Goal: Navigation & Orientation: Understand site structure

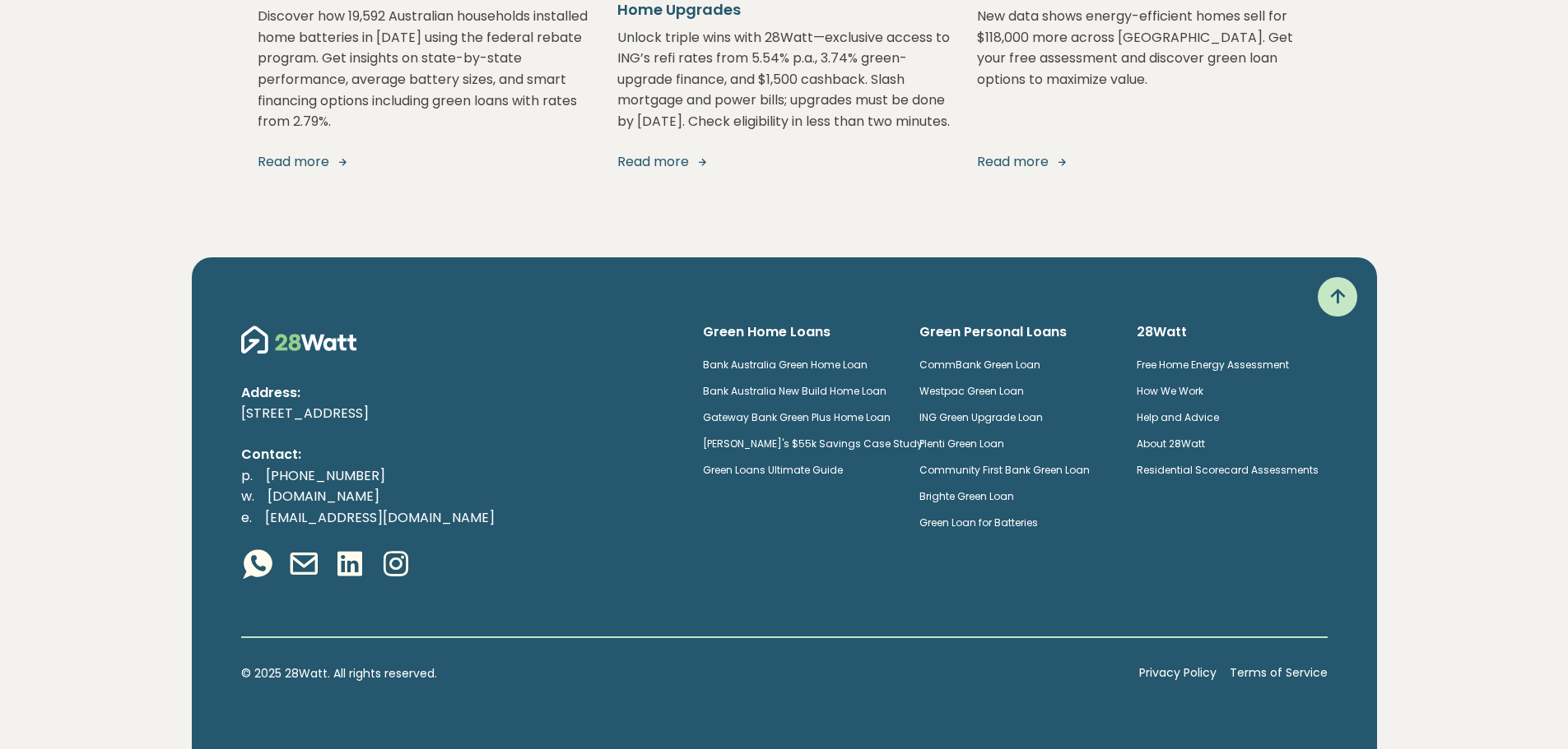
scroll to position [3248, 0]
click at [1338, 294] on icon at bounding box center [1337, 297] width 27 height 27
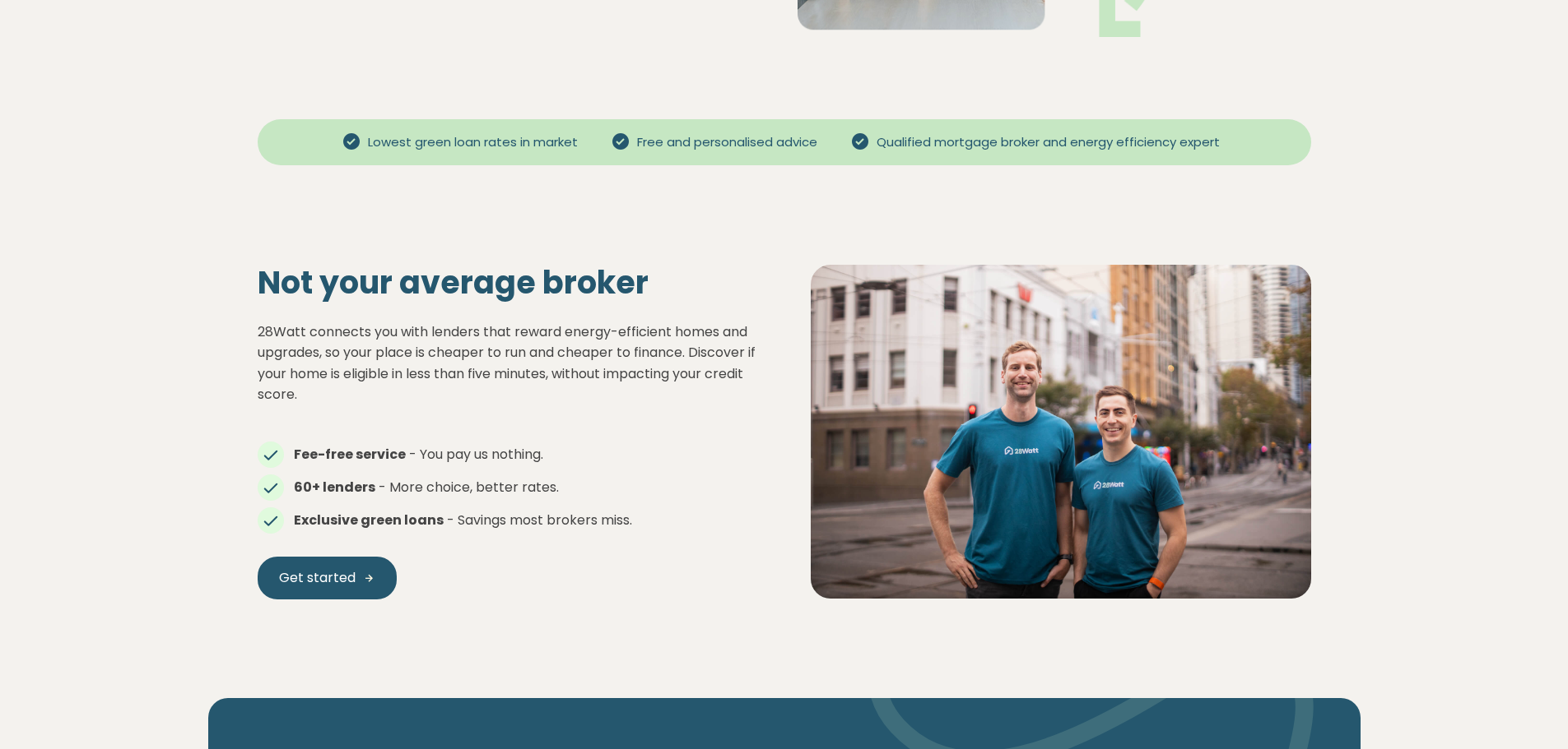
scroll to position [0, 0]
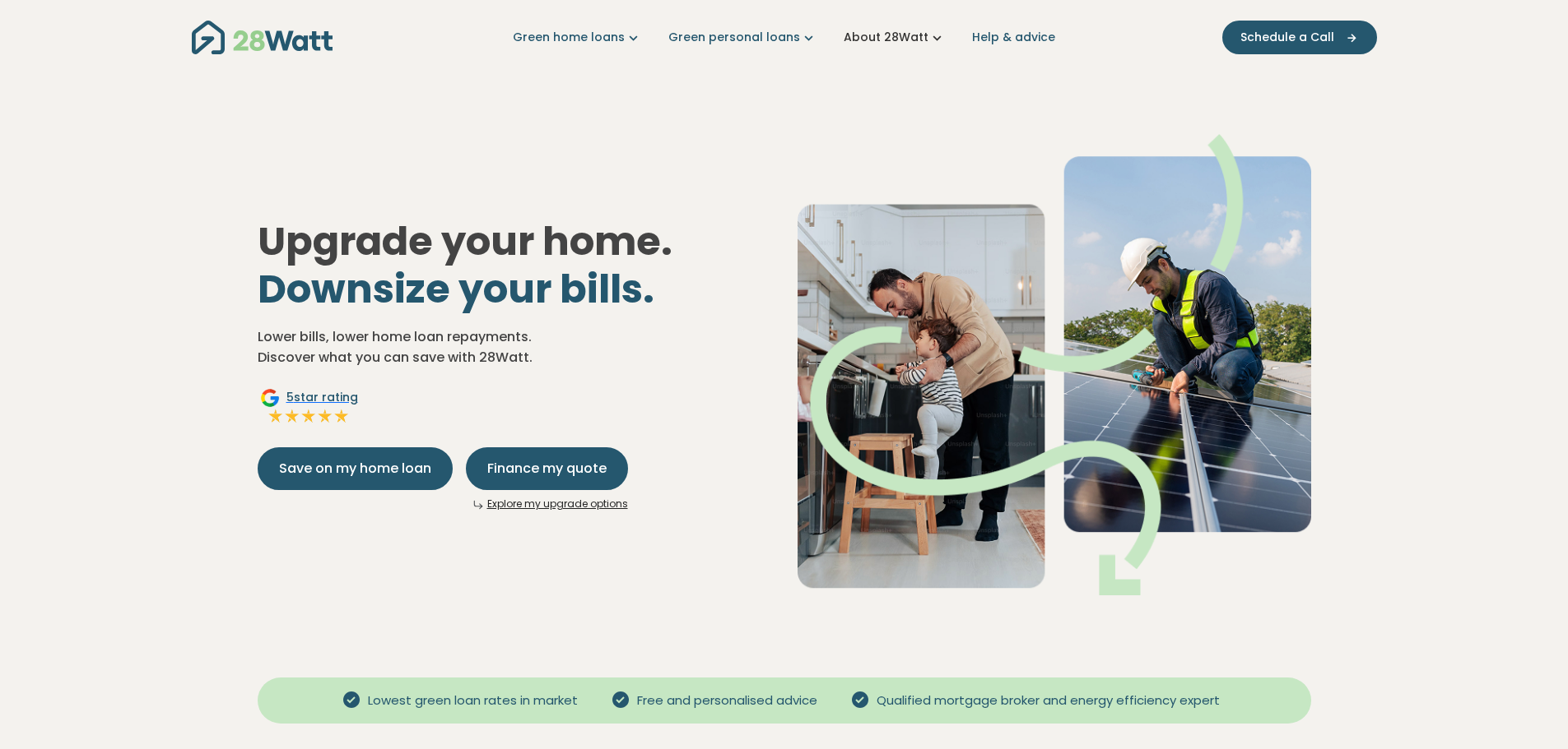
click at [890, 37] on link "About 28Watt" at bounding box center [894, 37] width 102 height 17
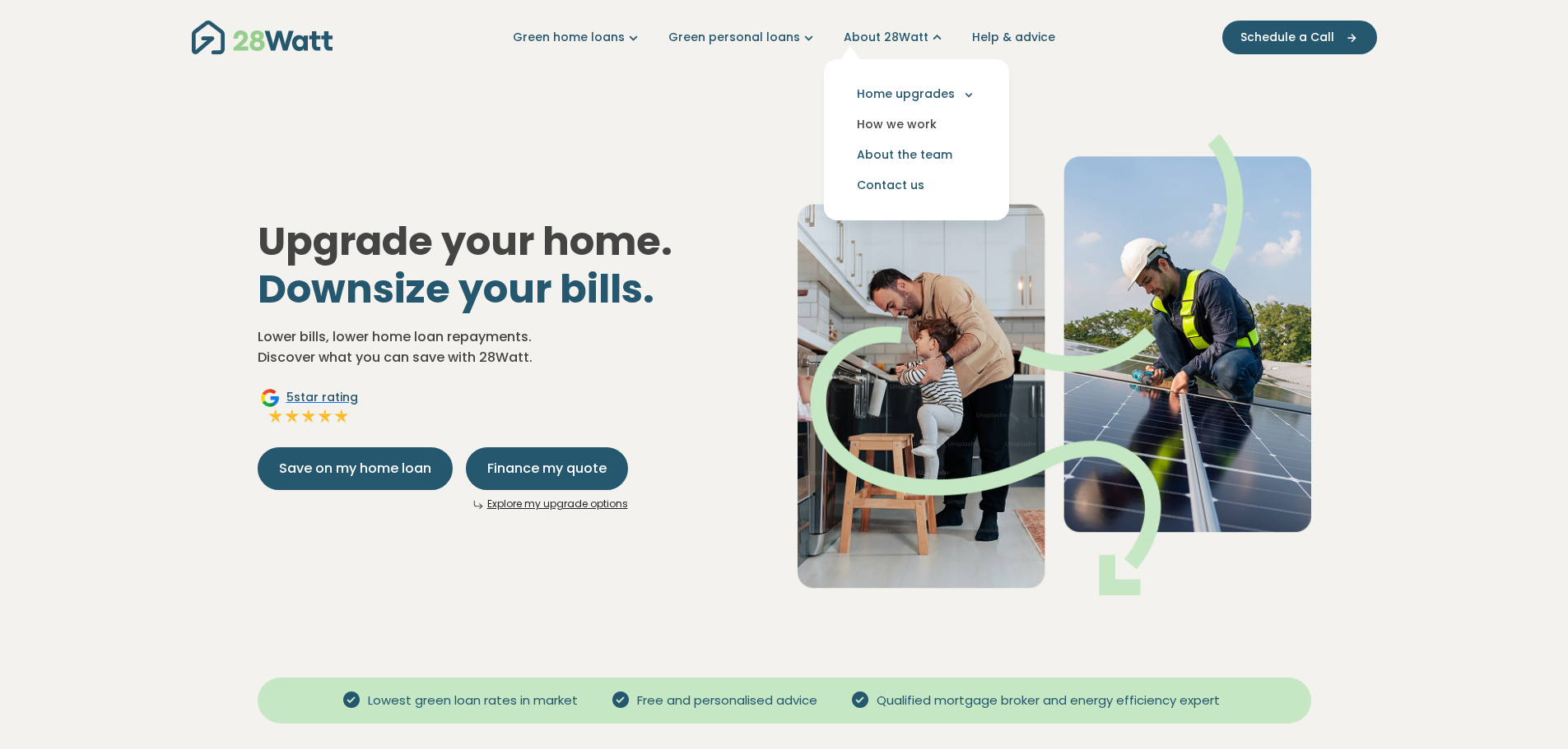
click at [899, 125] on link "How we work" at bounding box center [916, 124] width 159 height 31
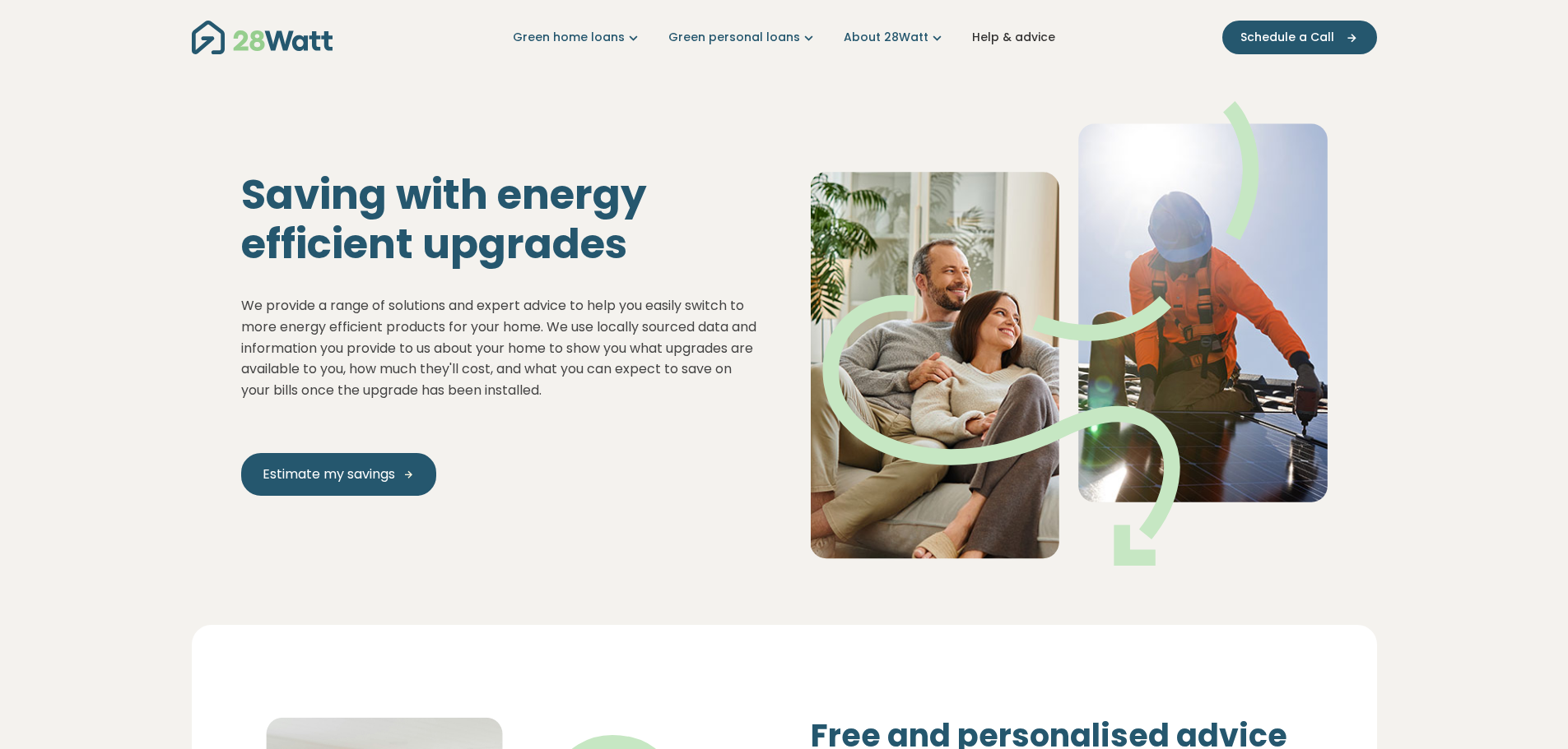
click at [1009, 34] on link "Help & advice" at bounding box center [1013, 37] width 83 height 17
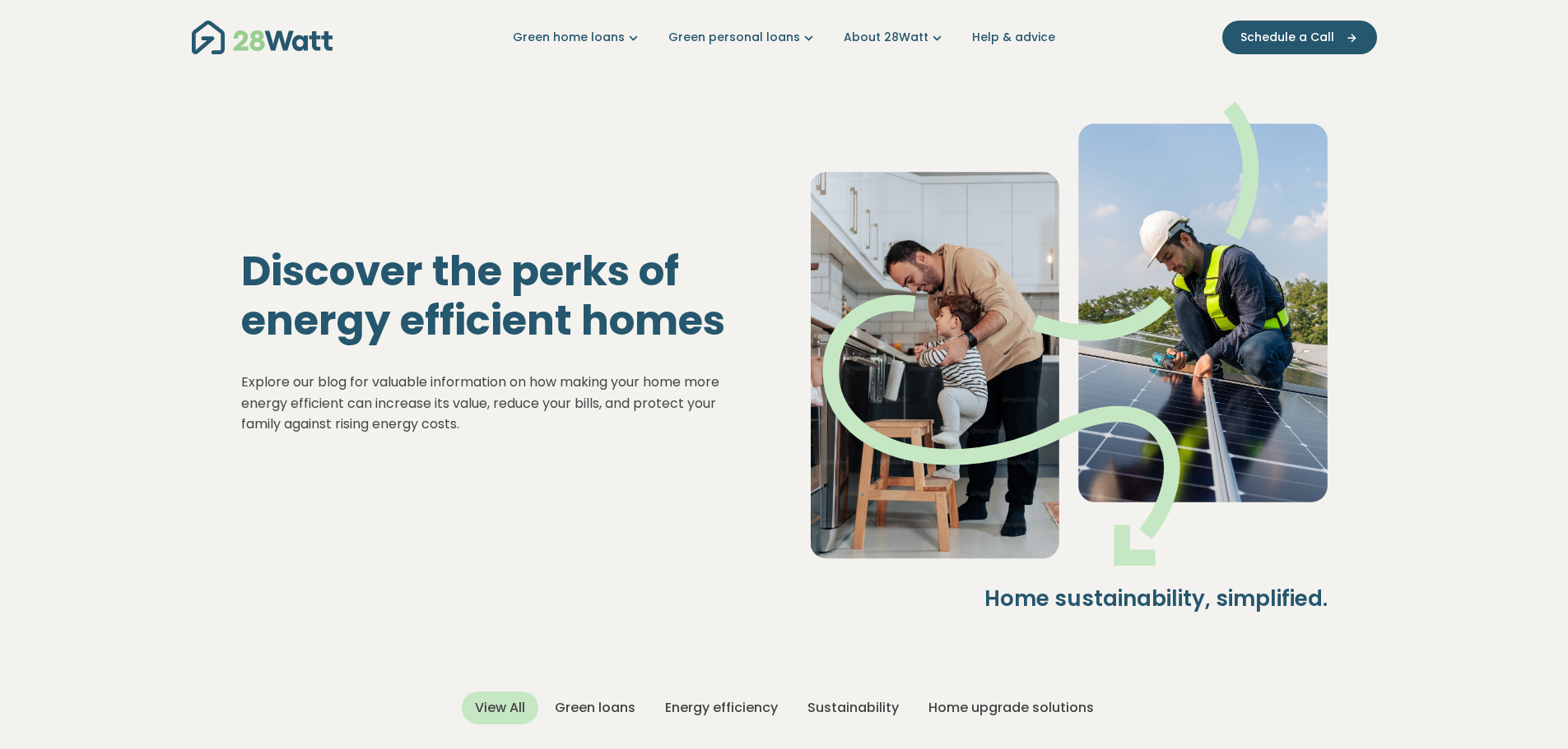
click at [263, 27] on img "Main navigation" at bounding box center [262, 38] width 141 height 34
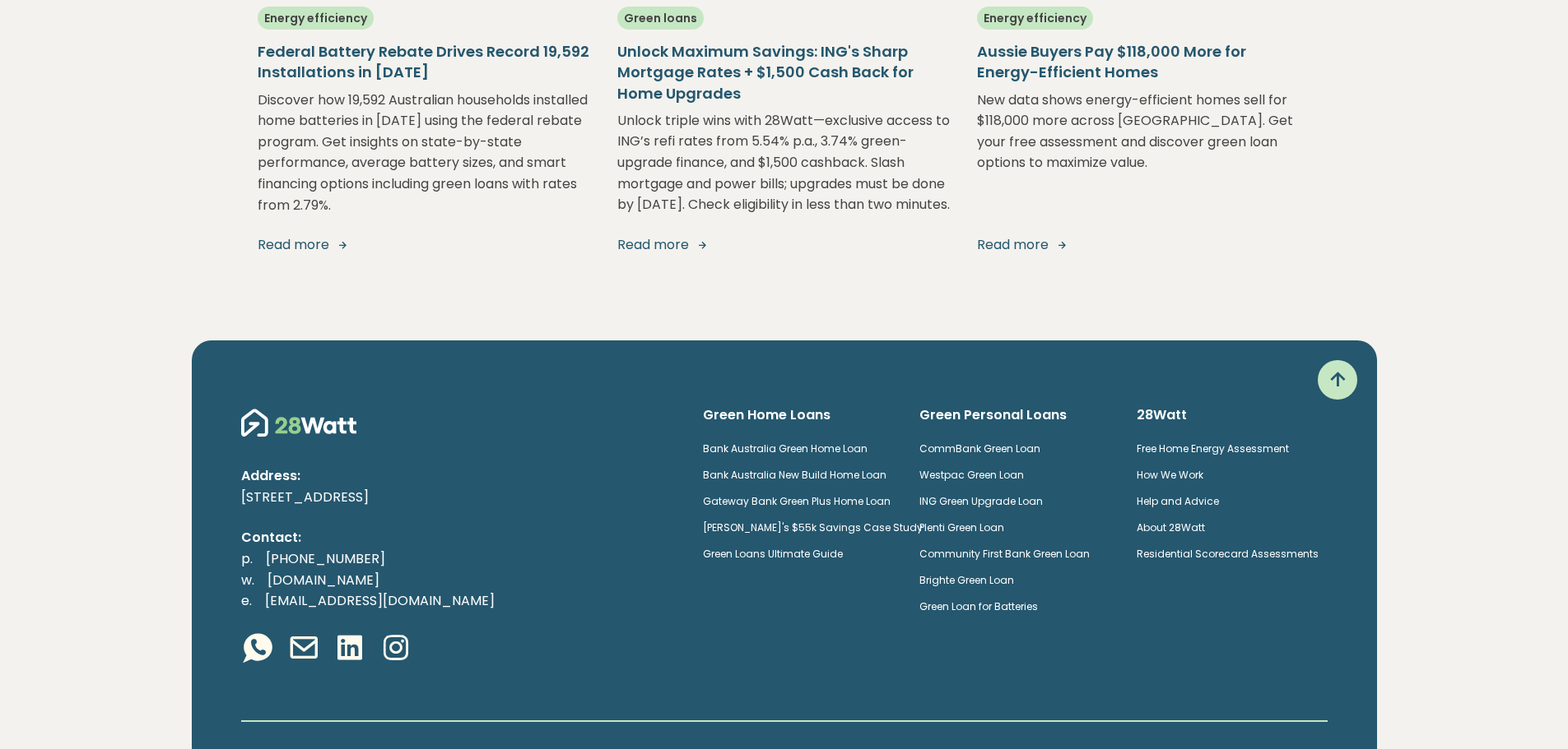
scroll to position [3248, 0]
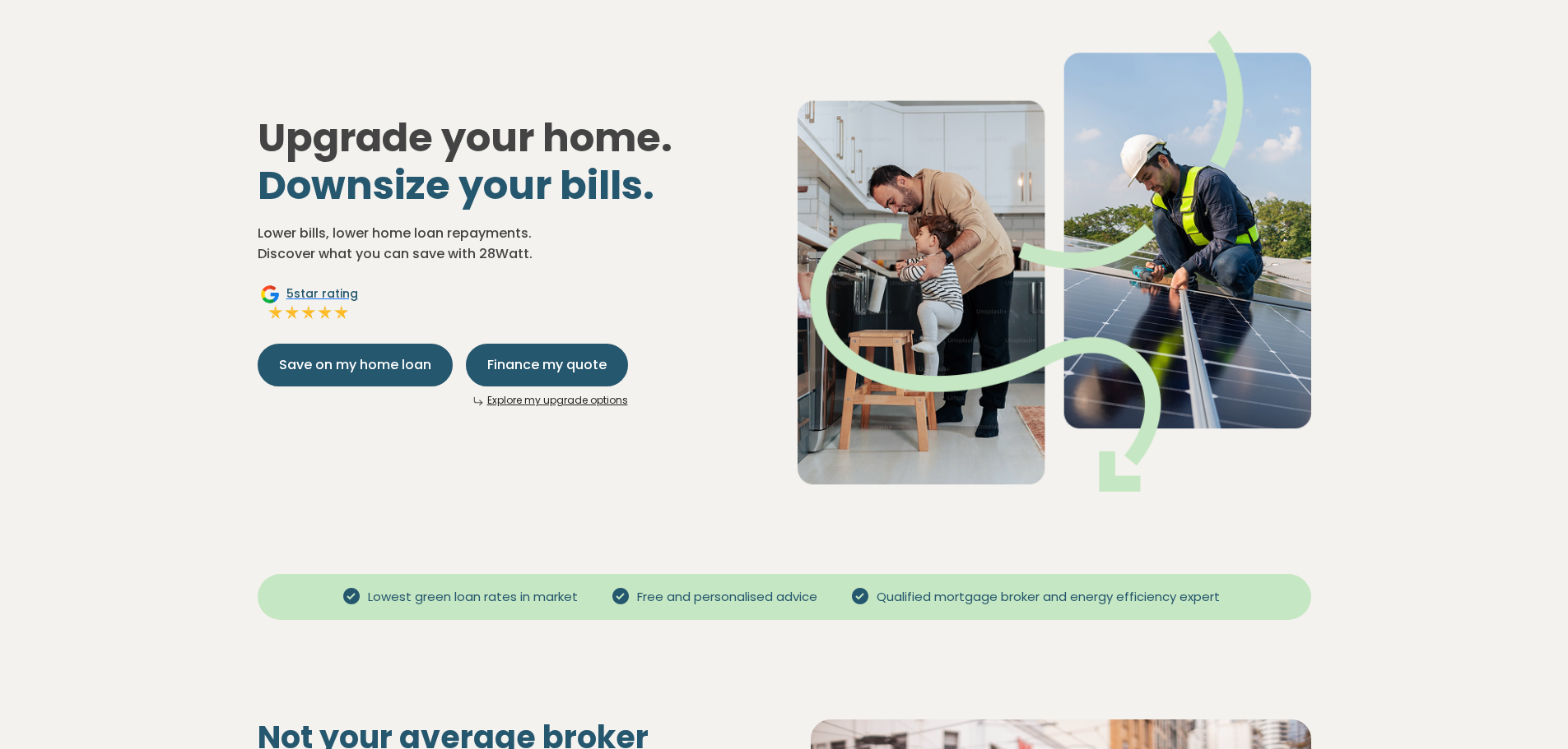
scroll to position [0, 0]
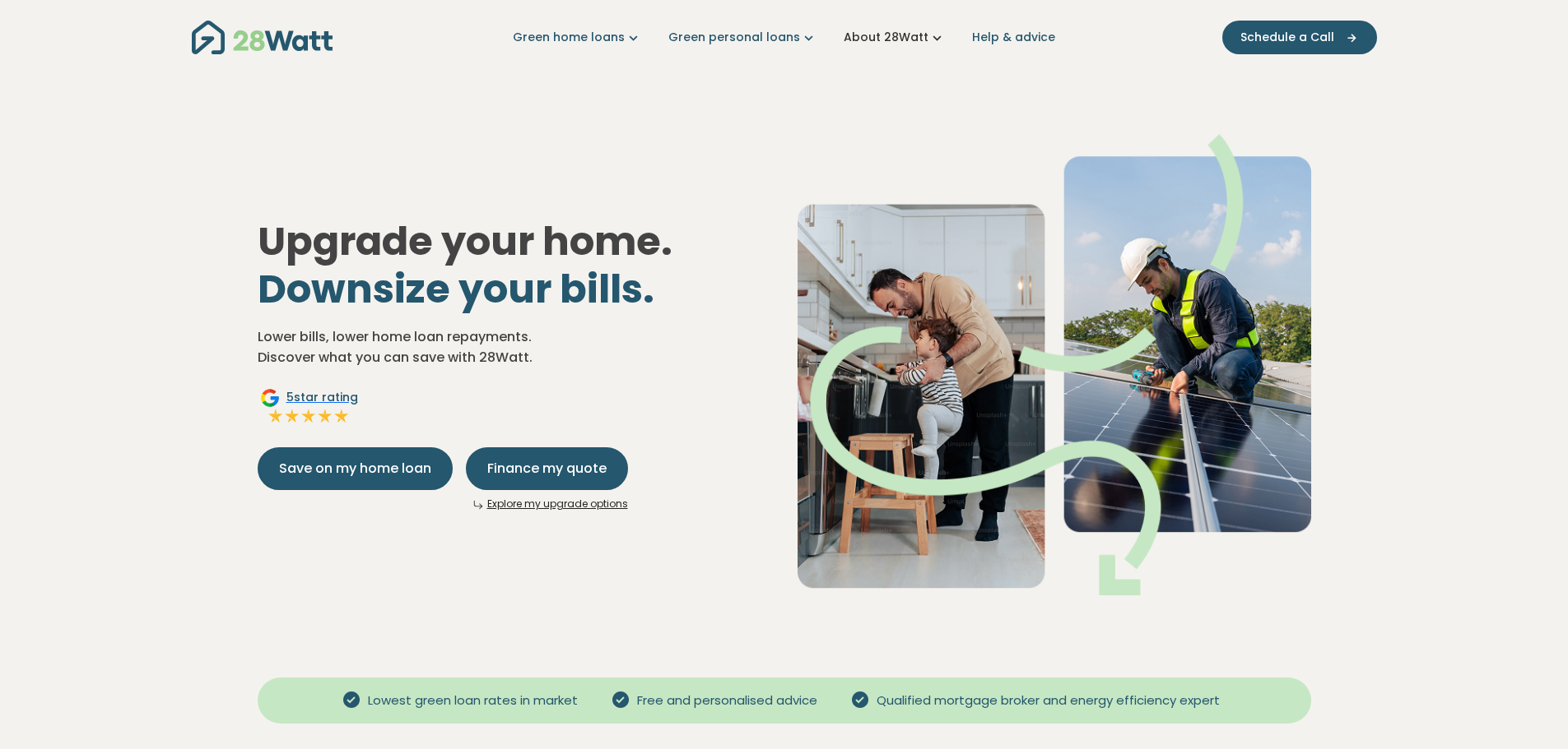
click at [882, 34] on link "About 28Watt" at bounding box center [894, 37] width 102 height 17
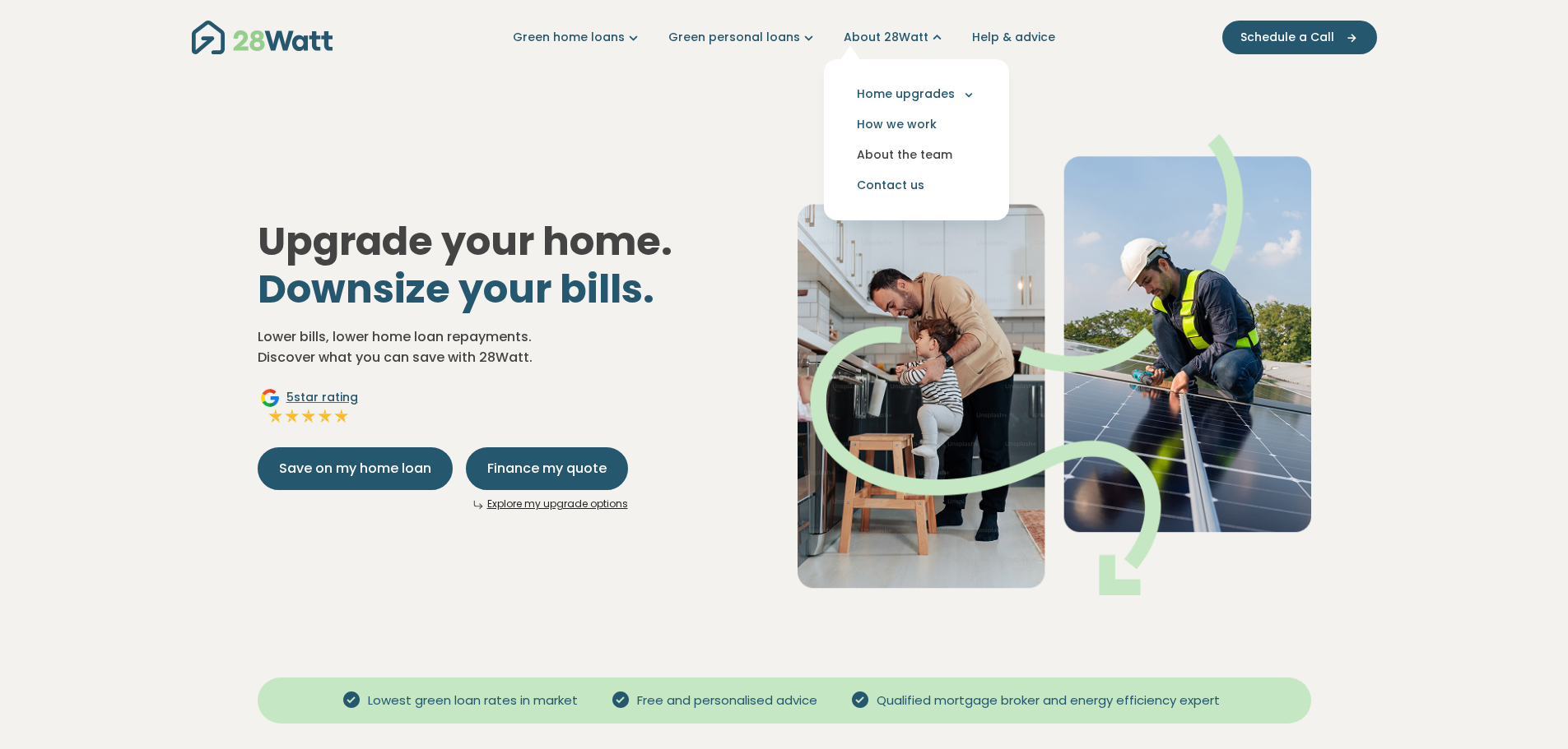
click at [914, 153] on link "About the team" at bounding box center [916, 155] width 159 height 31
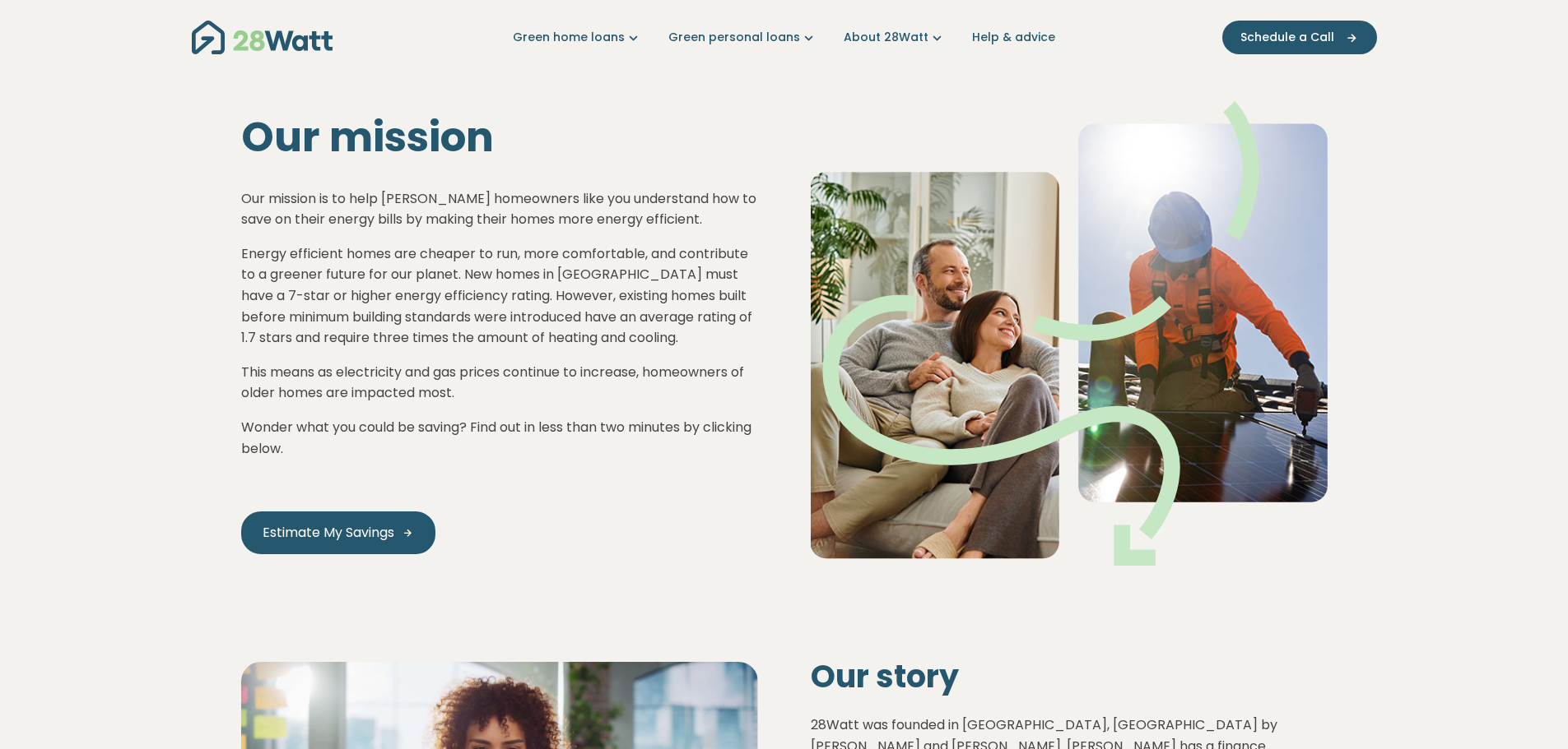
drag, startPoint x: 291, startPoint y: 39, endPoint x: 307, endPoint y: 53, distance: 21.3
click at [290, 39] on img "Main navigation" at bounding box center [262, 38] width 141 height 34
